Goal: Find contact information: Find contact information

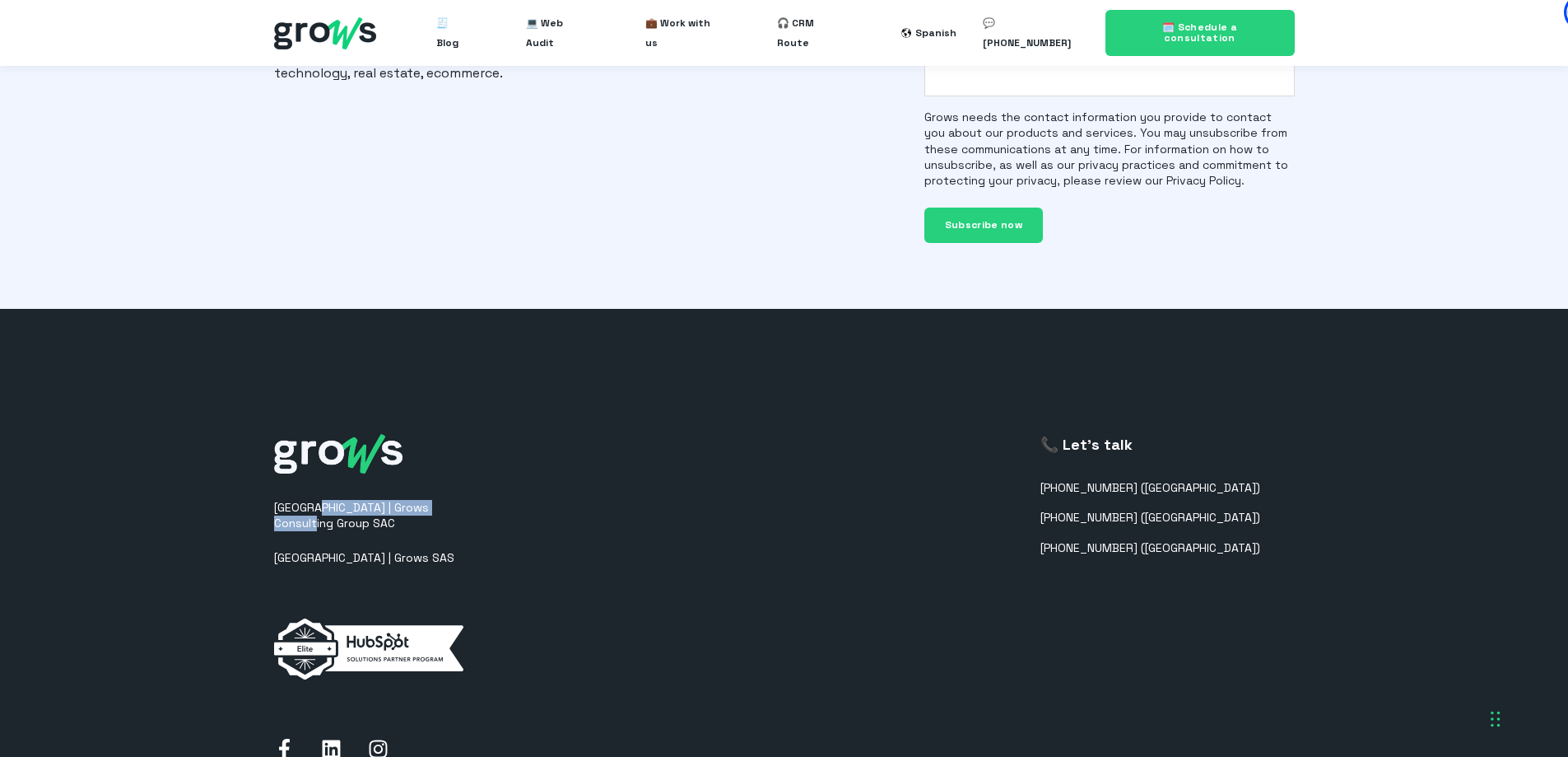
drag, startPoint x: 490, startPoint y: 496, endPoint x: 310, endPoint y: 487, distance: 180.2
click at [310, 487] on div "[GEOGRAPHIC_DATA] | Grows Consulting Group SAC [GEOGRAPHIC_DATA] | Grows SAS 📞 …" at bounding box center [784, 600] width 1020 height 530
copy font "Grows Consulting Group SAC"
click at [660, 564] on div "Peru | Grows Consulting Group SAC Colombia | Grows SAS 📞 Let's talk +5117087279…" at bounding box center [784, 600] width 1020 height 530
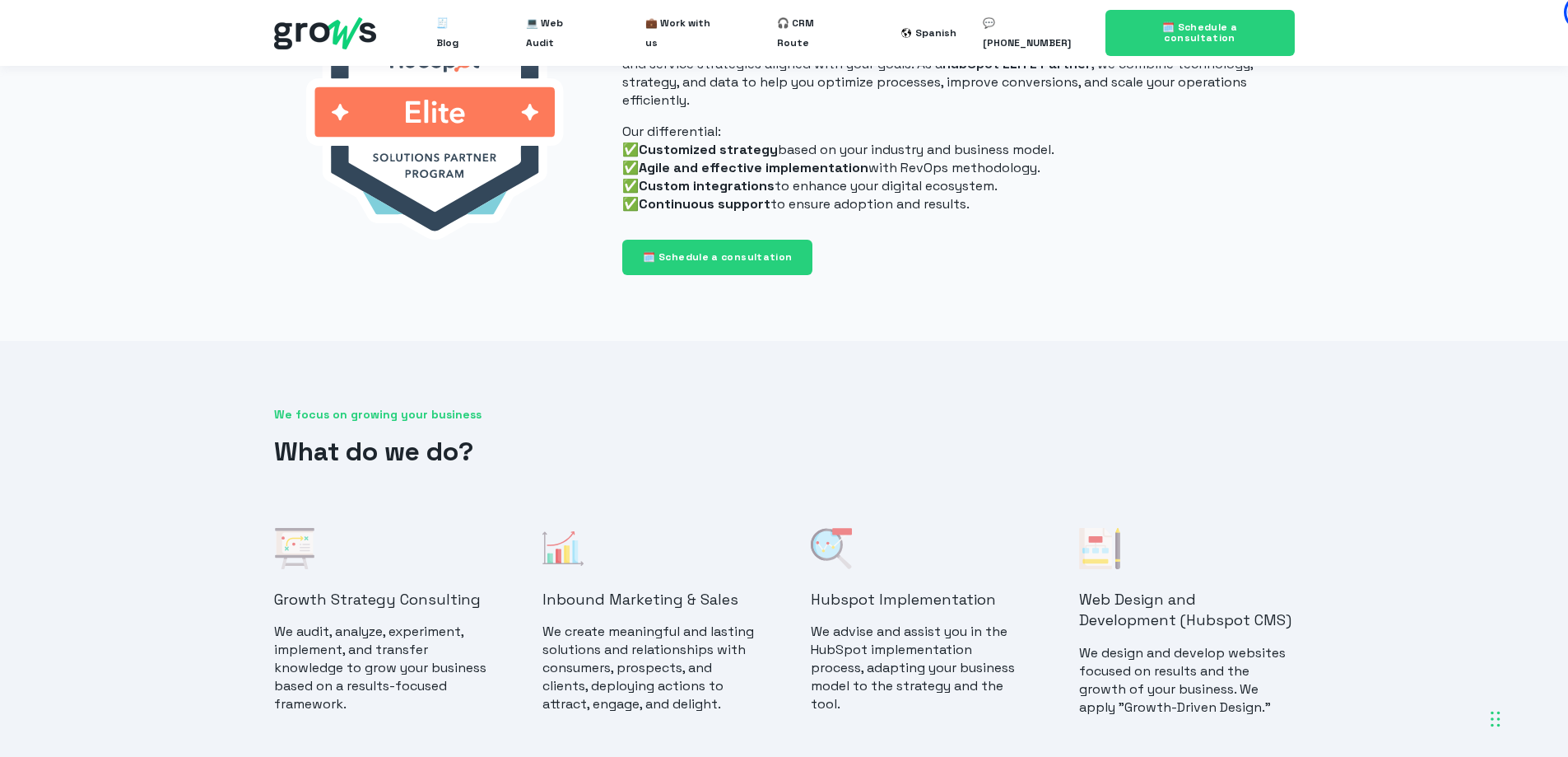
scroll to position [657, 0]
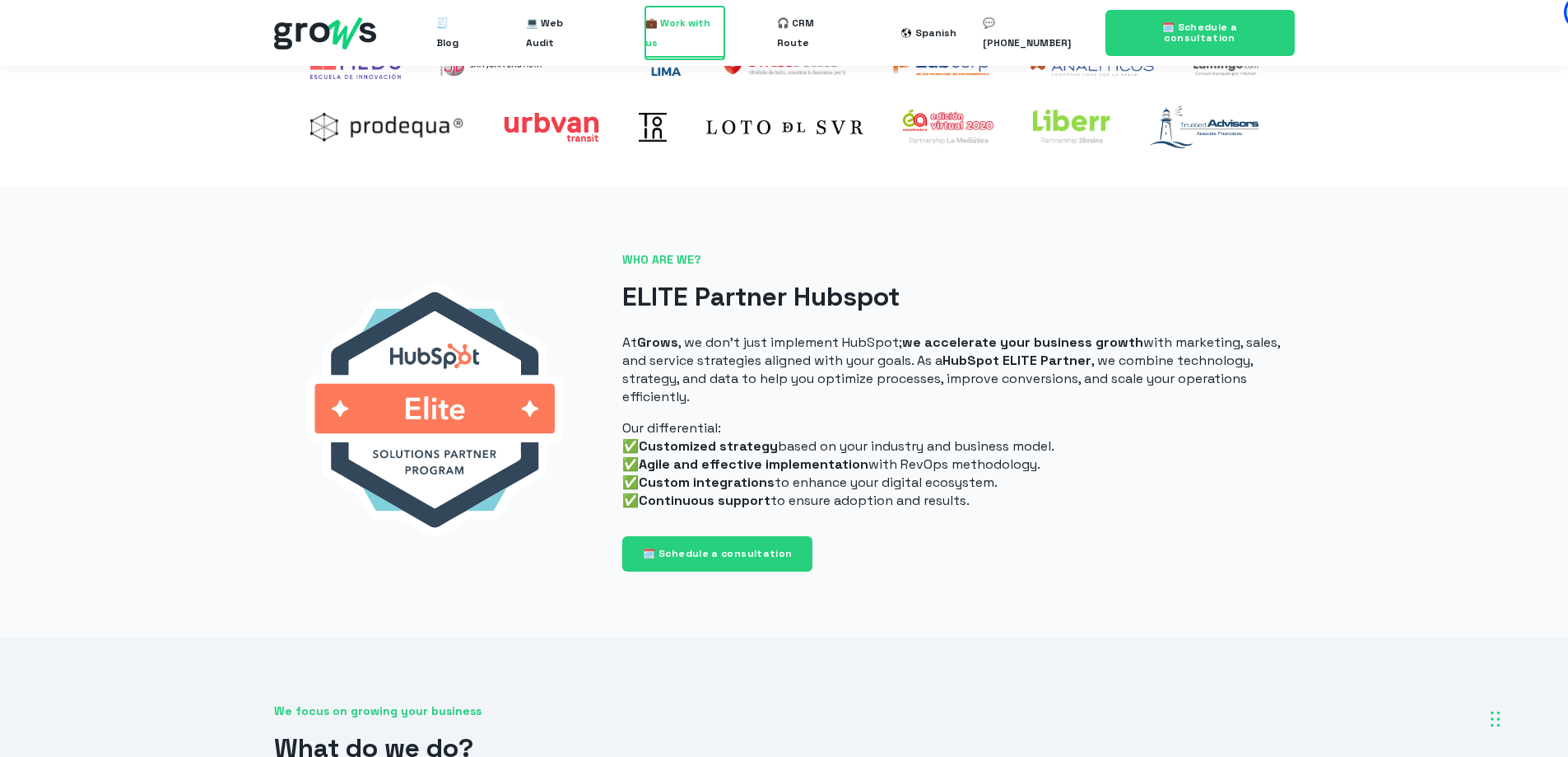
click at [679, 38] on font "💼 Work with us" at bounding box center [678, 33] width 65 height 33
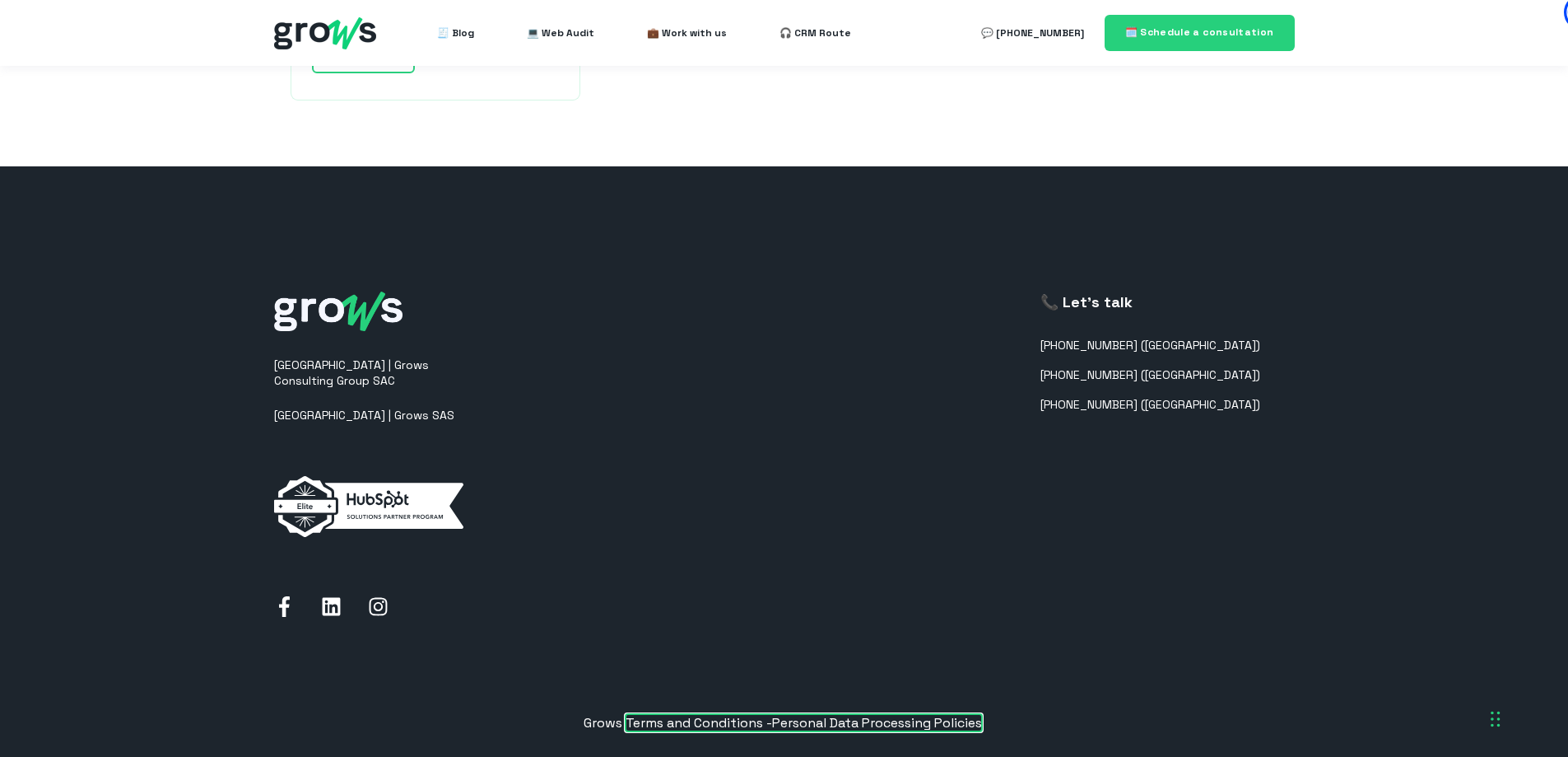
click at [678, 714] on font "Terms and Conditions -" at bounding box center [699, 722] width 147 height 17
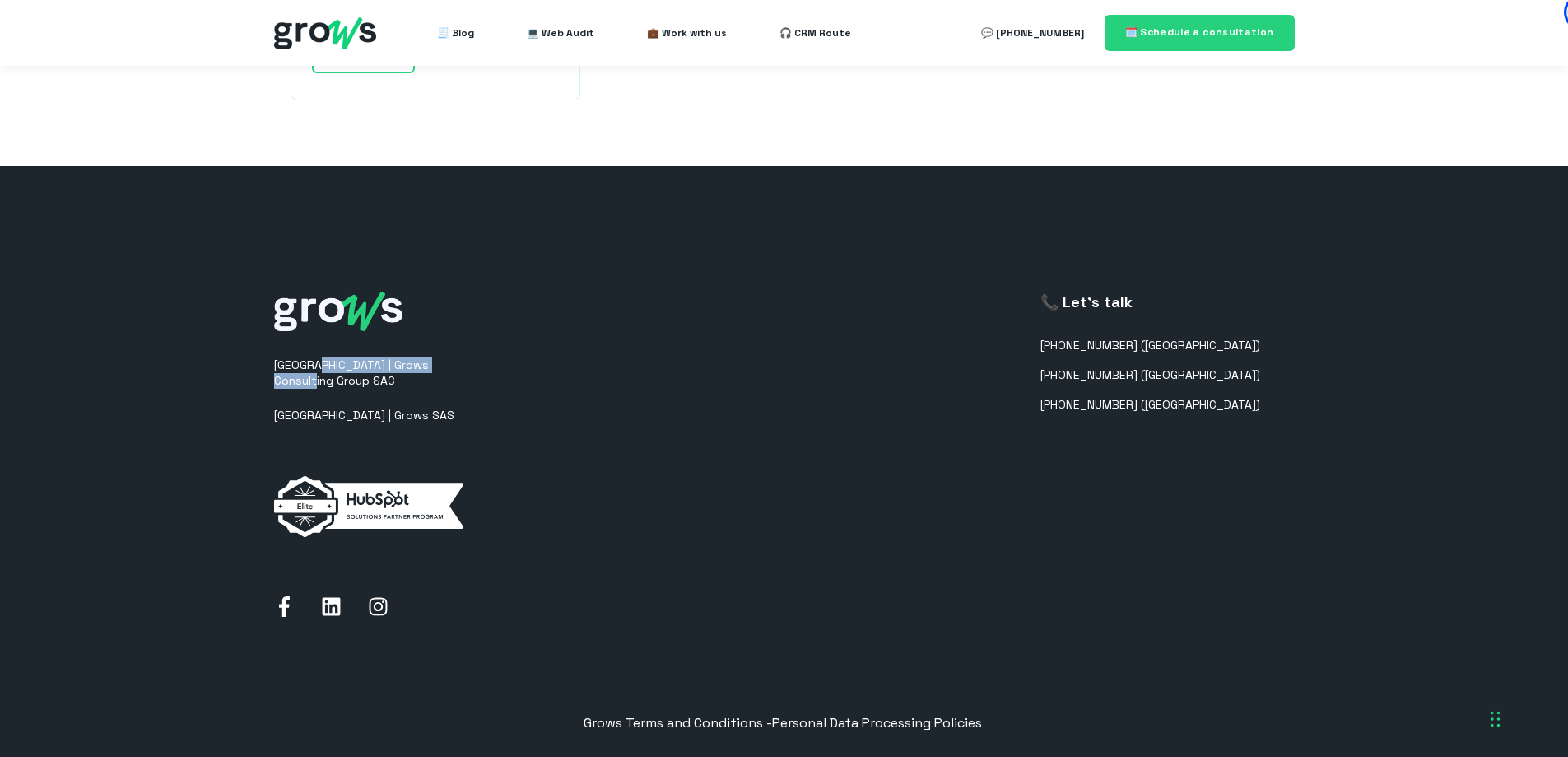
drag, startPoint x: 309, startPoint y: 345, endPoint x: 576, endPoint y: 346, distance: 267.0
click at [576, 346] on div "[GEOGRAPHIC_DATA] | Grows Consulting Group SAC [GEOGRAPHIC_DATA] | Grows SAS 📞 …" at bounding box center [784, 457] width 1020 height 530
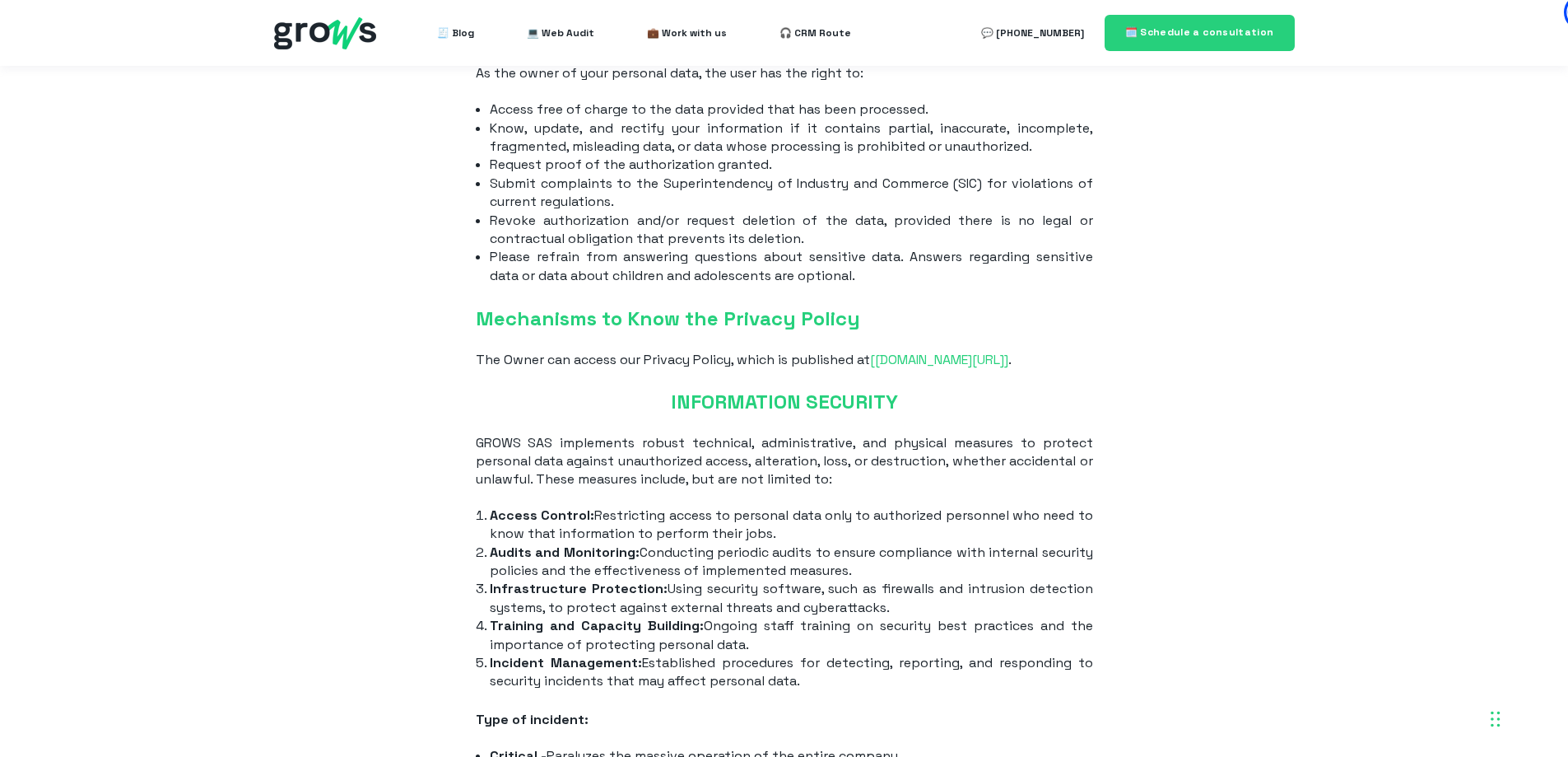
scroll to position [5203, 0]
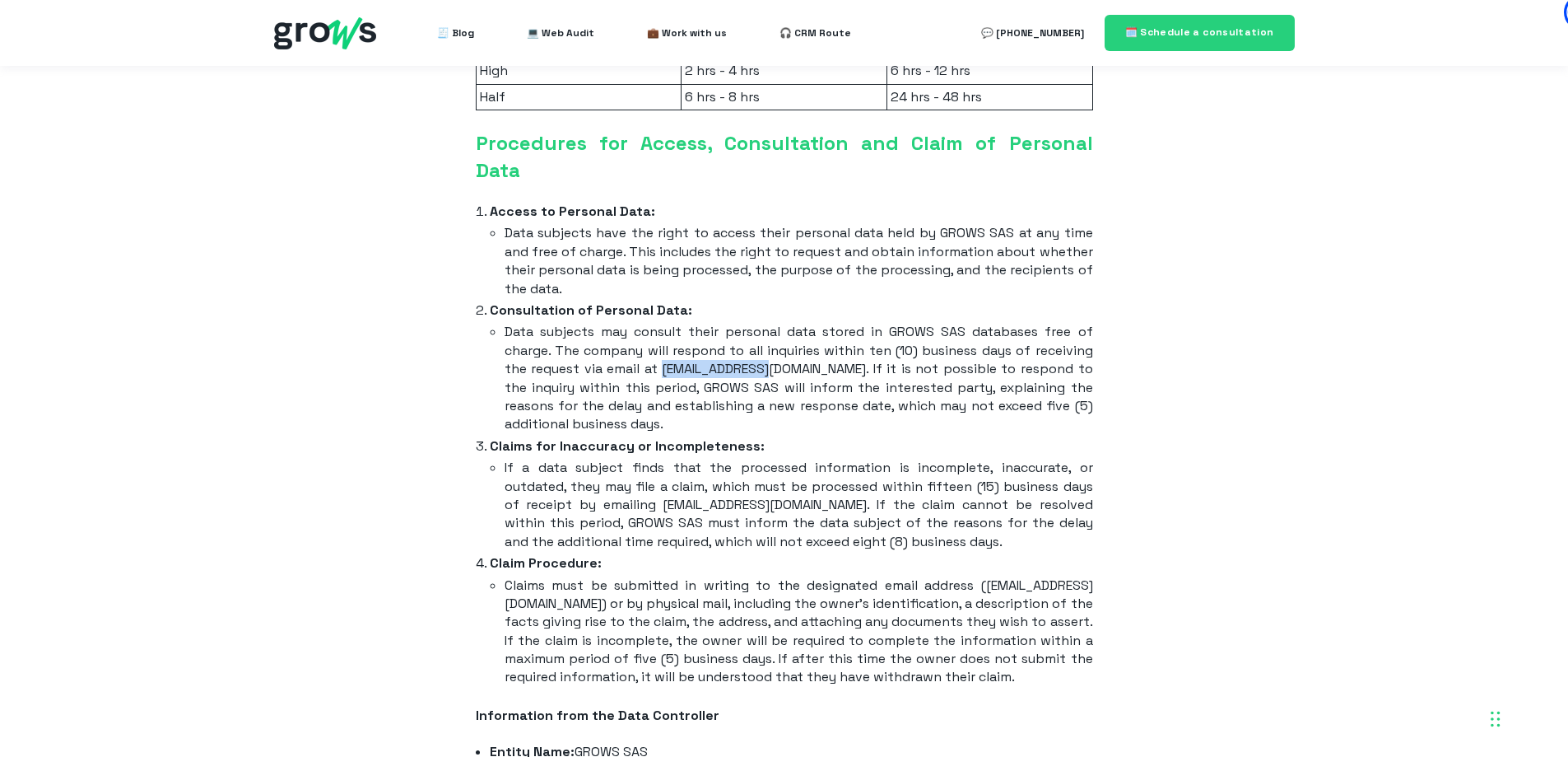
drag, startPoint x: 673, startPoint y: 359, endPoint x: 778, endPoint y: 368, distance: 105.4
click at [778, 368] on font "Data subjects may consult their personal data stored in GROWS SAS databases fre…" at bounding box center [799, 378] width 589 height 110
copy font "[EMAIL_ADDRESS][DOMAIN_NAME]"
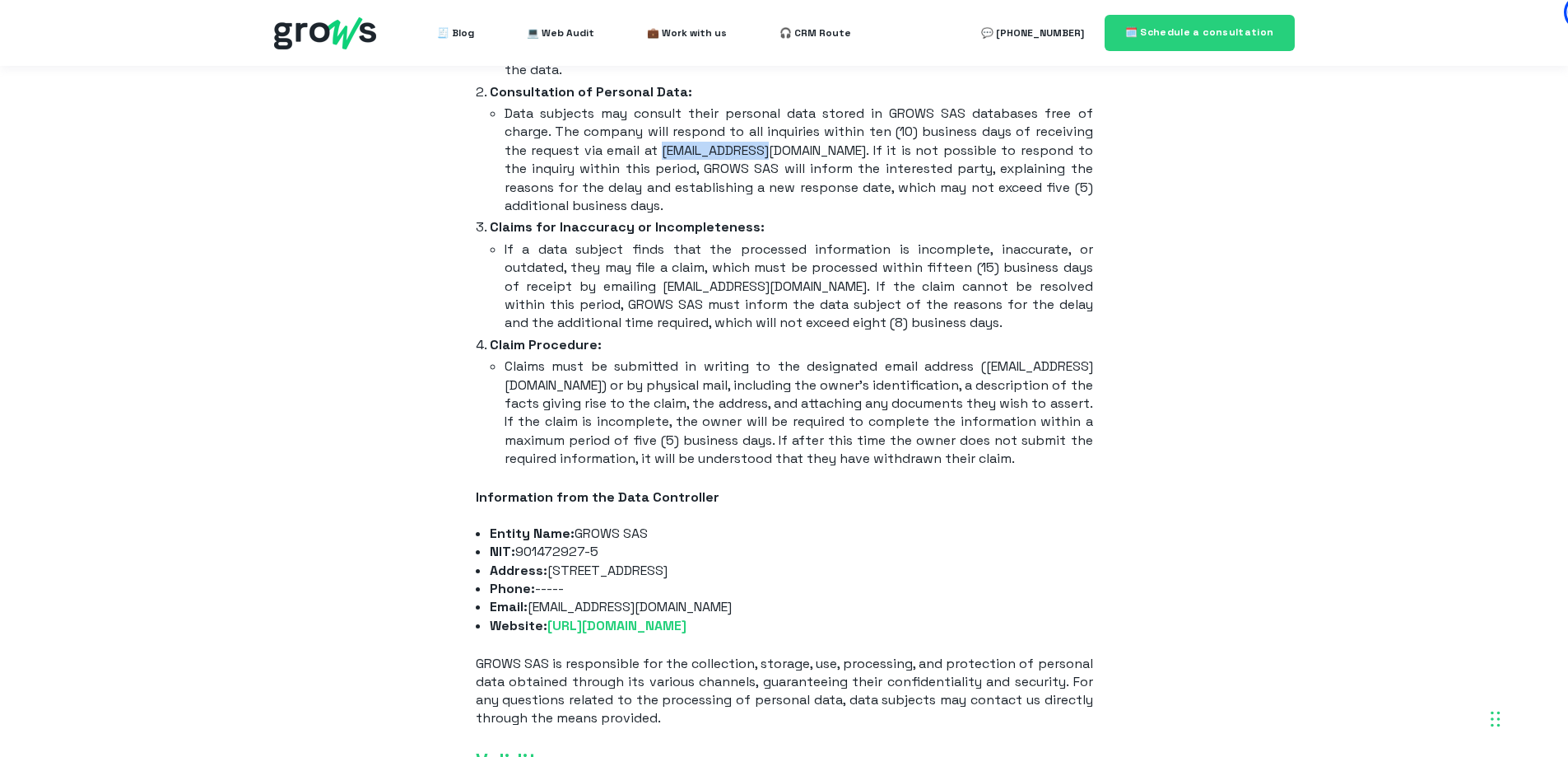
scroll to position [5238, 0]
drag, startPoint x: 660, startPoint y: 525, endPoint x: 577, endPoint y: 524, distance: 83.0
click at [577, 524] on li "Entity Name: GROWS SAS" at bounding box center [791, 533] width 602 height 18
copy font "GROWS SAS"
drag, startPoint x: 710, startPoint y: 566, endPoint x: 721, endPoint y: 559, distance: 13.0
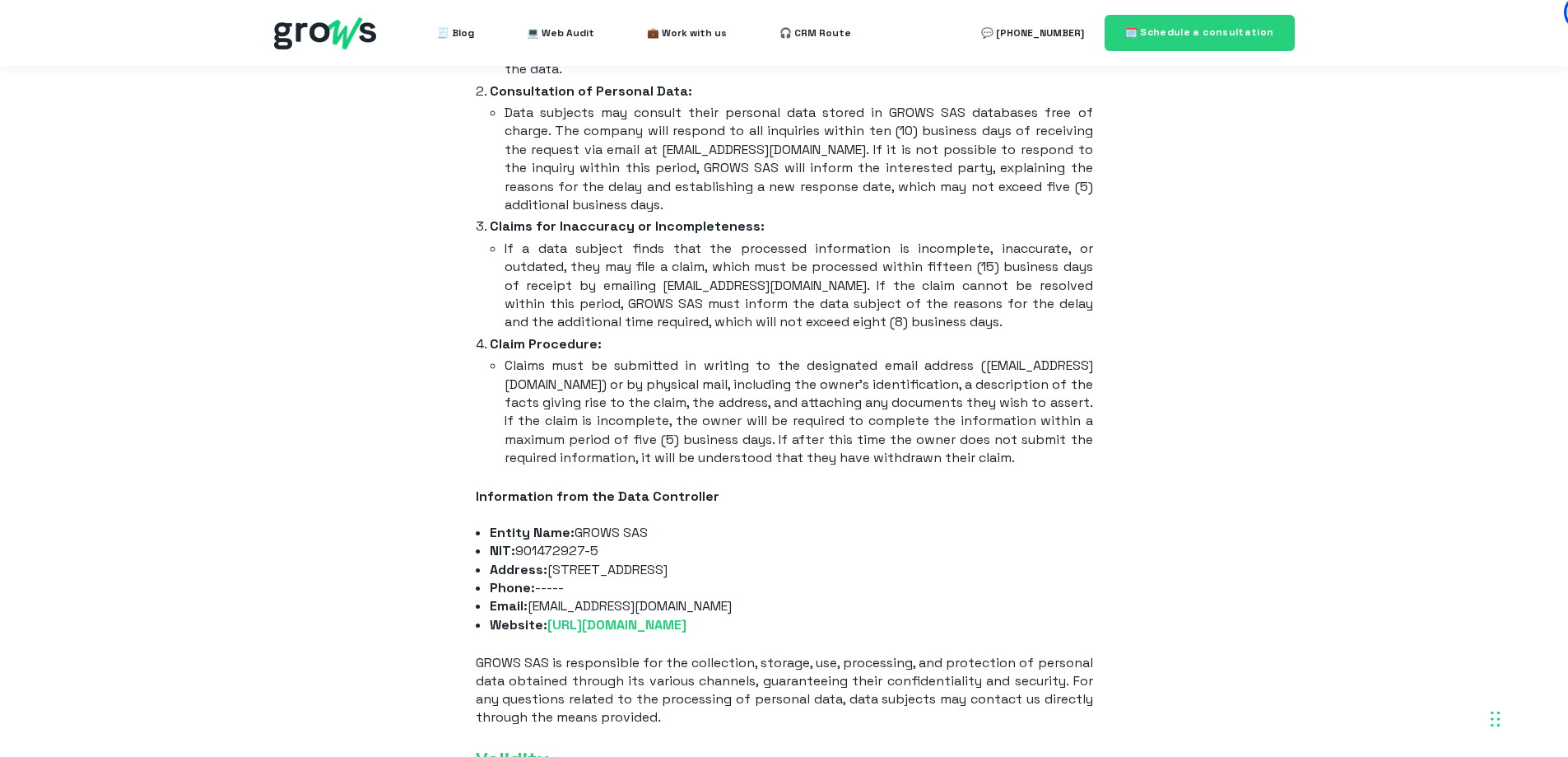
click at [715, 563] on li "Address: [STREET_ADDRESS]" at bounding box center [791, 570] width 602 height 18
drag, startPoint x: 723, startPoint y: 557, endPoint x: 552, endPoint y: 564, distance: 171.1
click at [552, 564] on li "Address: [STREET_ADDRESS]" at bounding box center [791, 570] width 602 height 18
copy font "[STREET_ADDRESS]"
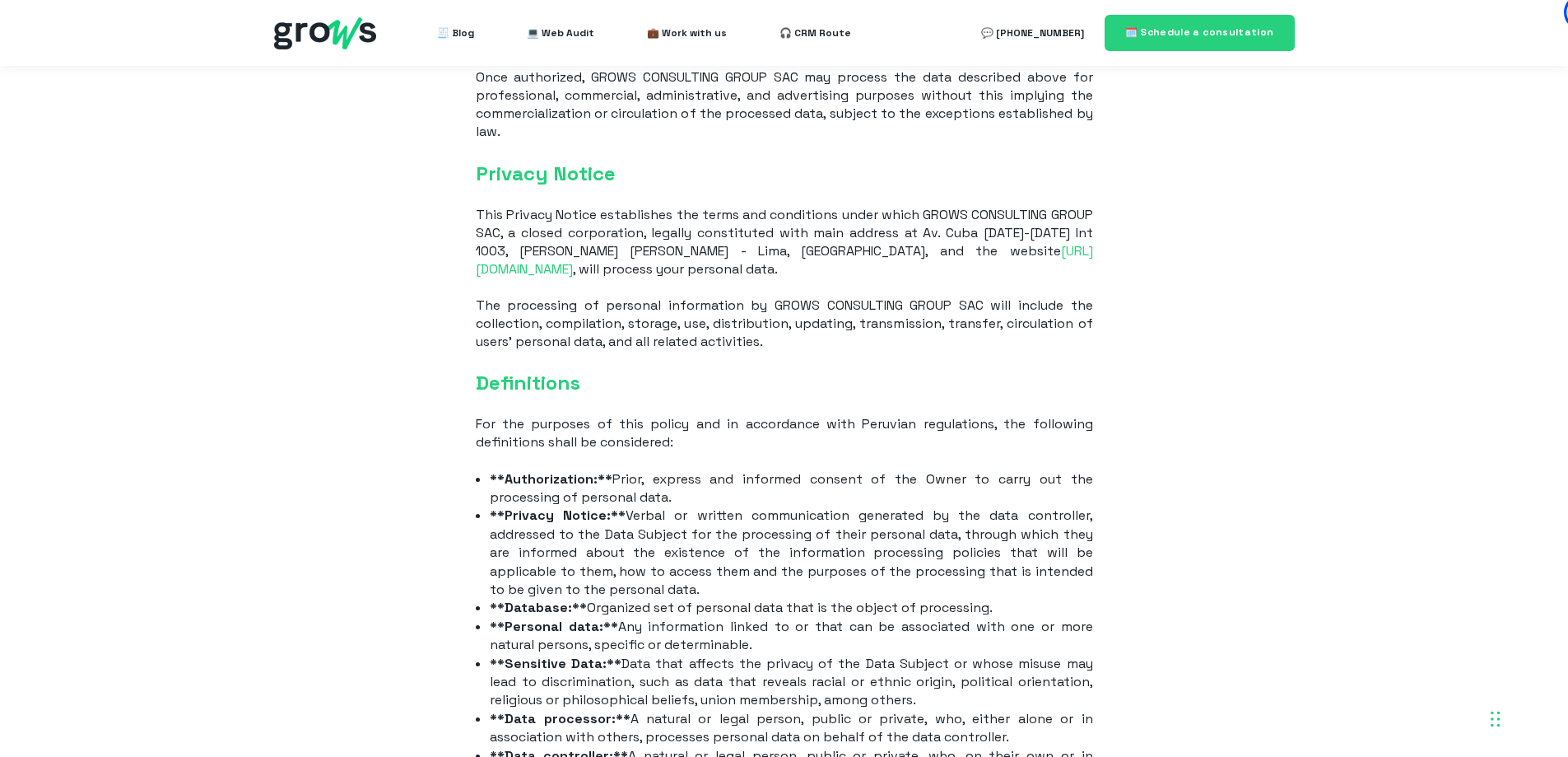
scroll to position [6326, 0]
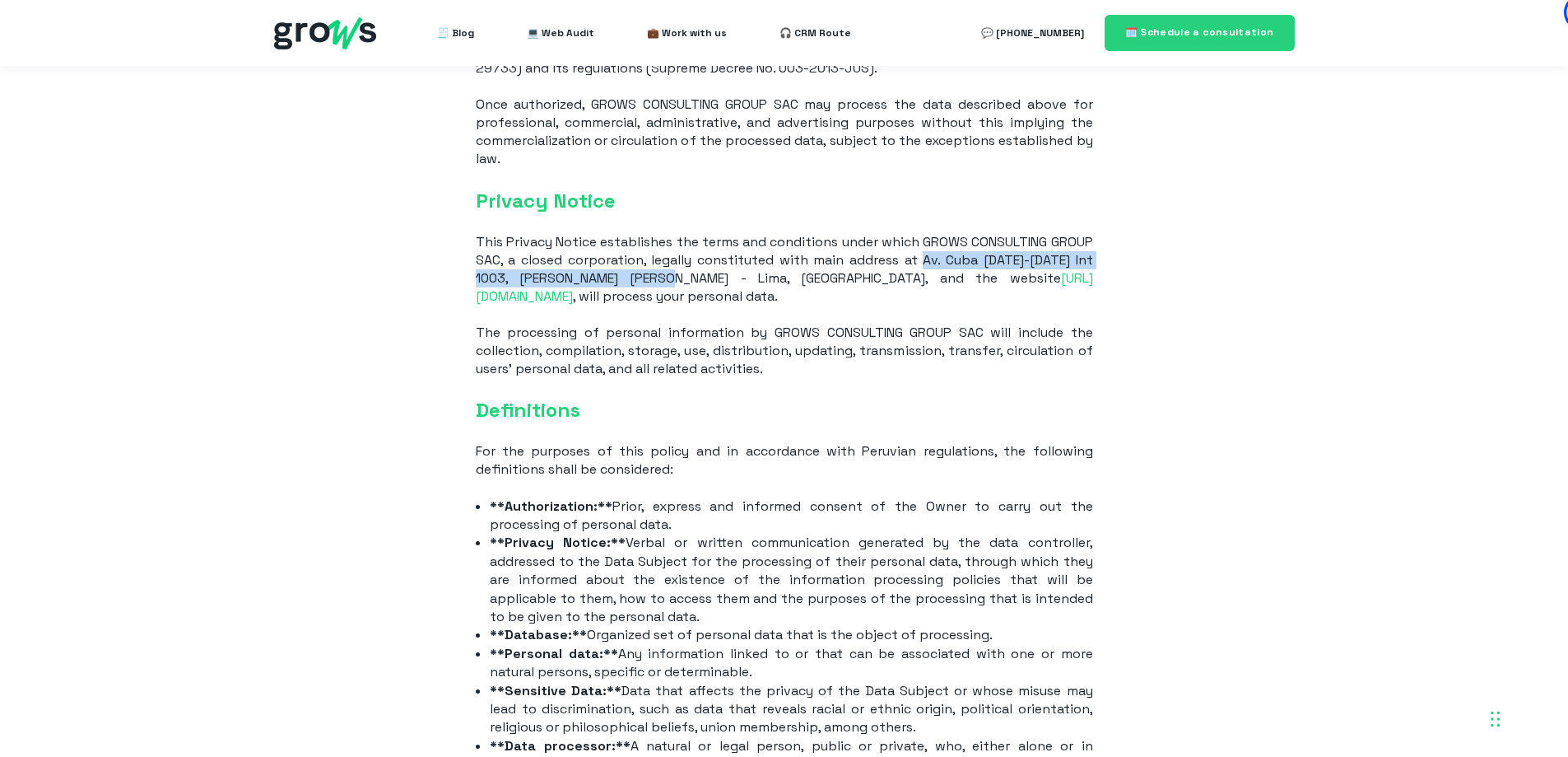
drag, startPoint x: 957, startPoint y: 252, endPoint x: 674, endPoint y: 275, distance: 283.9
click at [674, 275] on font "This Privacy Notice establishes the terms and conditions under which GROWS CONS…" at bounding box center [785, 260] width 617 height 54
copy font "Av. Cuba [DATE]-[DATE] Int 1003, [PERSON_NAME] [PERSON_NAME] - Lima, [GEOGRAPHI…"
drag, startPoint x: 955, startPoint y: 247, endPoint x: 673, endPoint y: 275, distance: 283.4
click at [673, 275] on font "This Privacy Notice establishes the terms and conditions under which GROWS CONS…" at bounding box center [785, 260] width 617 height 54
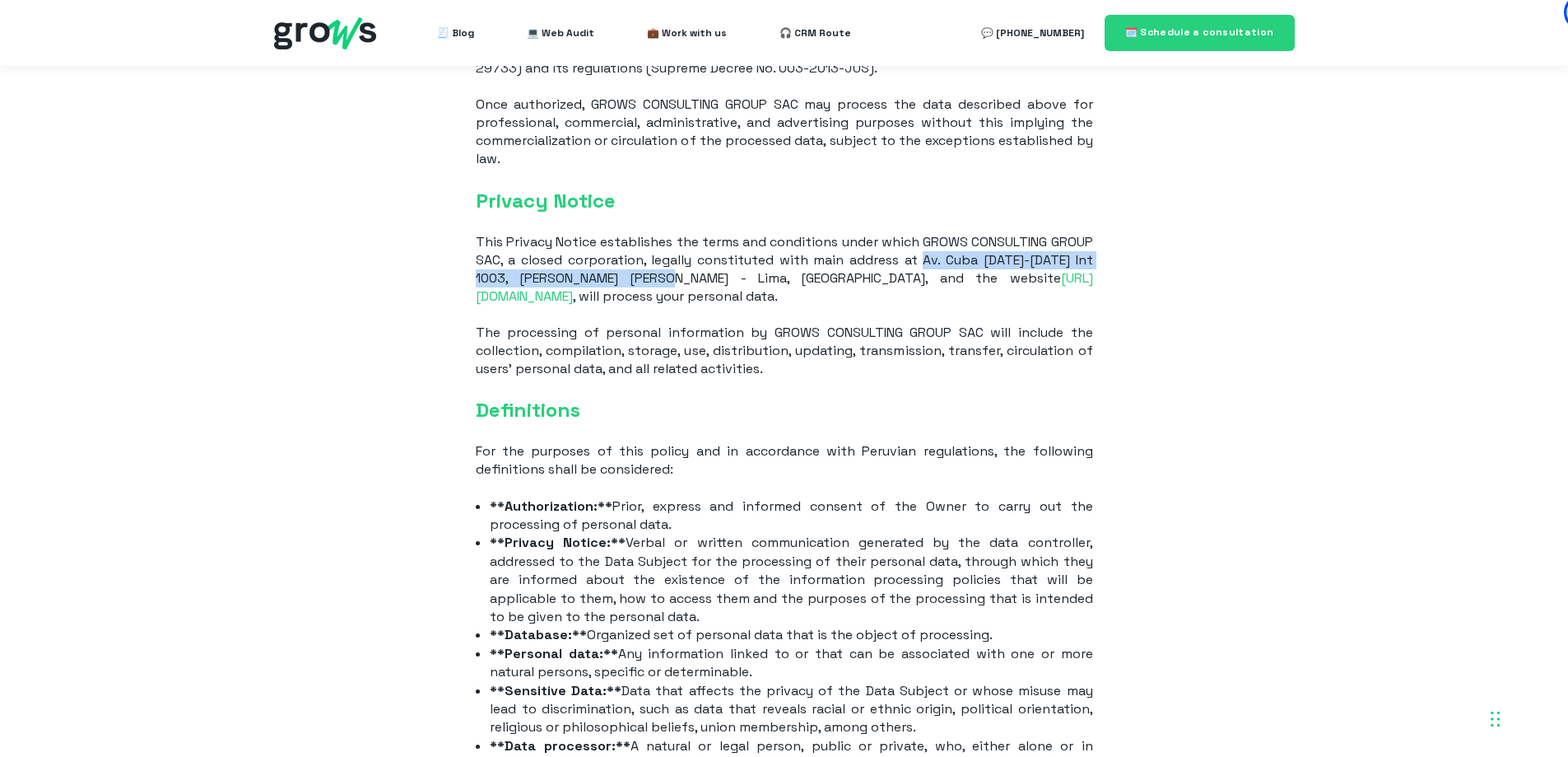
copy font "Av. Cuba [DATE]-[DATE] Int 1003, [PERSON_NAME] [PERSON_NAME] - Lima, [GEOGRAPHI…"
